Goal: Find specific page/section: Find specific page/section

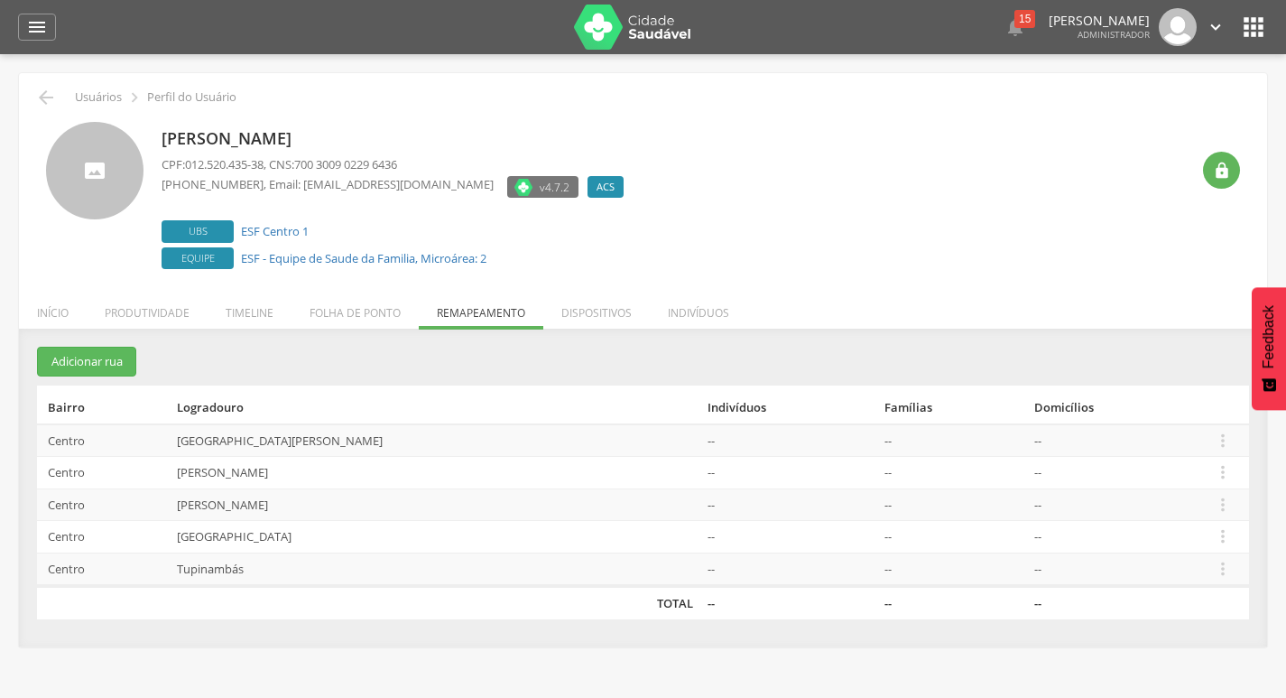
scroll to position [54, 0]
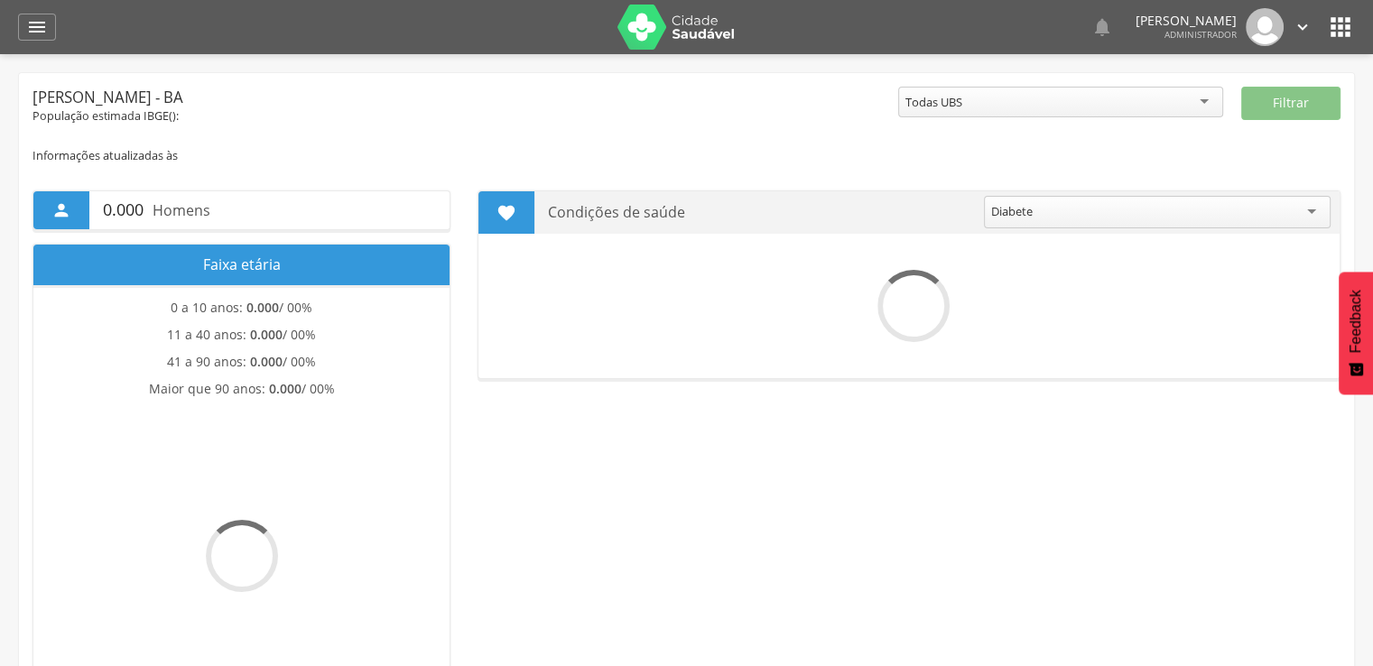
click at [1349, 32] on icon "" at bounding box center [1340, 27] width 29 height 29
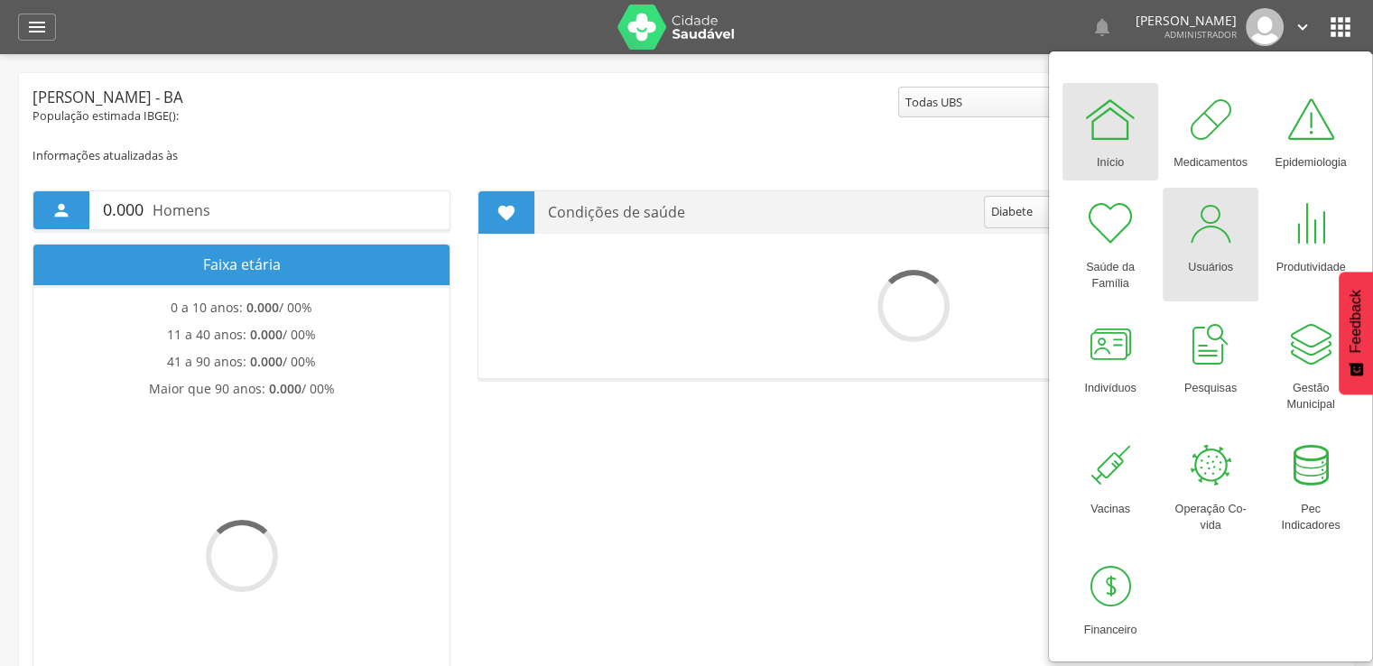
click at [1245, 234] on link "Usuários" at bounding box center [1210, 245] width 96 height 114
